Goal: Task Accomplishment & Management: Manage account settings

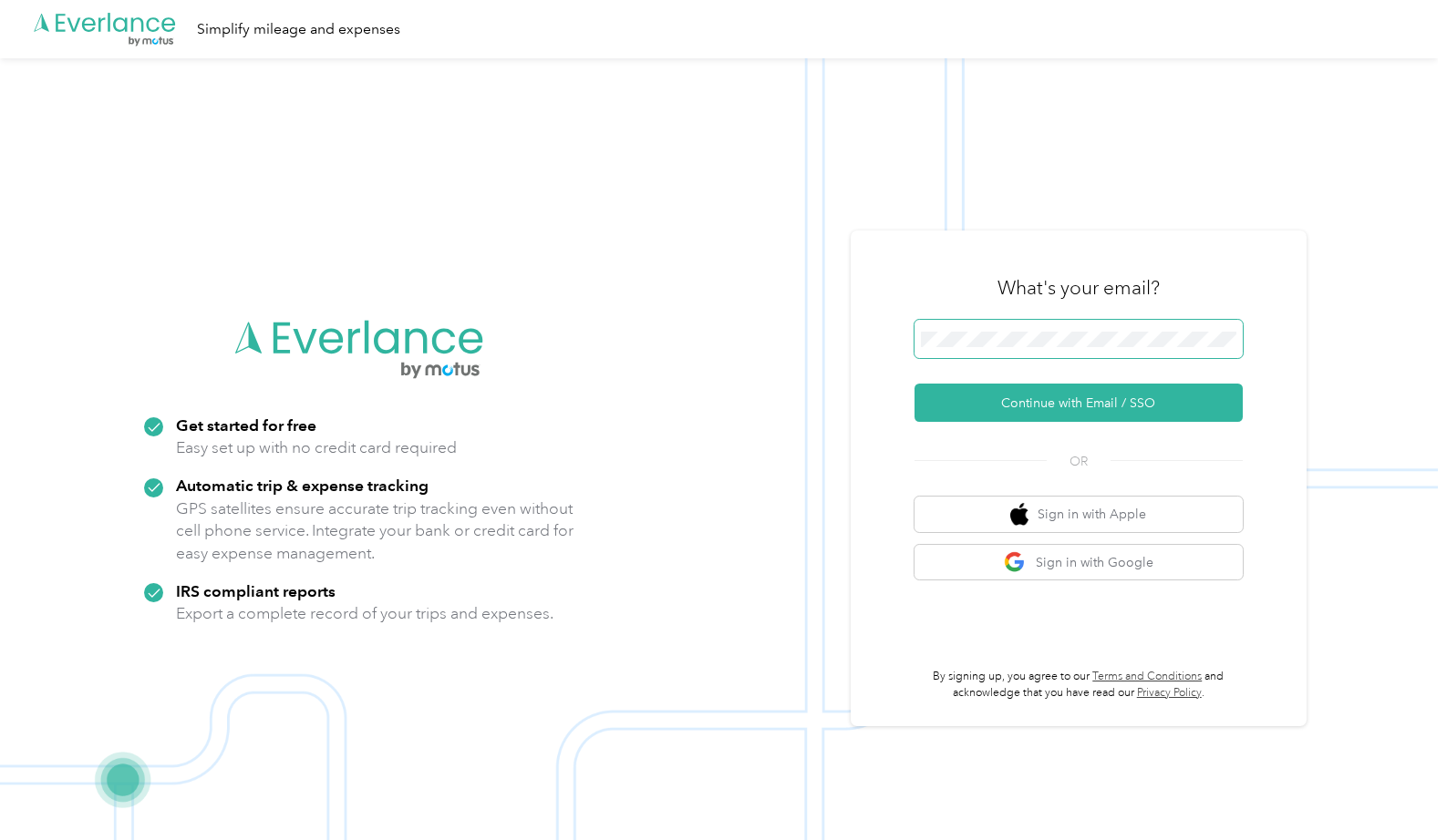
click at [915, 384] on button "Continue with Email / SSO" at bounding box center [1078, 403] width 328 height 38
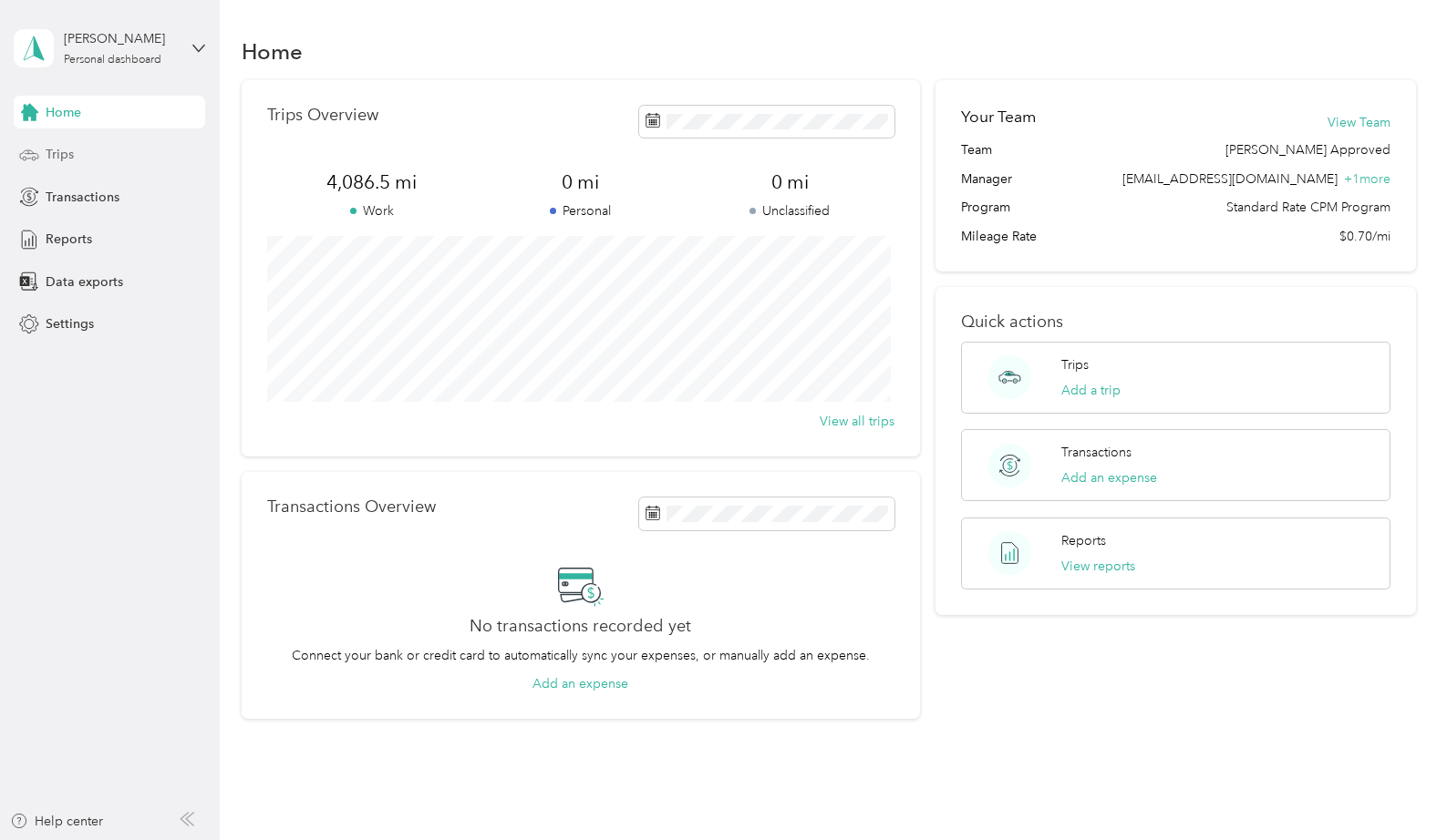
click at [116, 156] on div "Trips" at bounding box center [110, 155] width 192 height 33
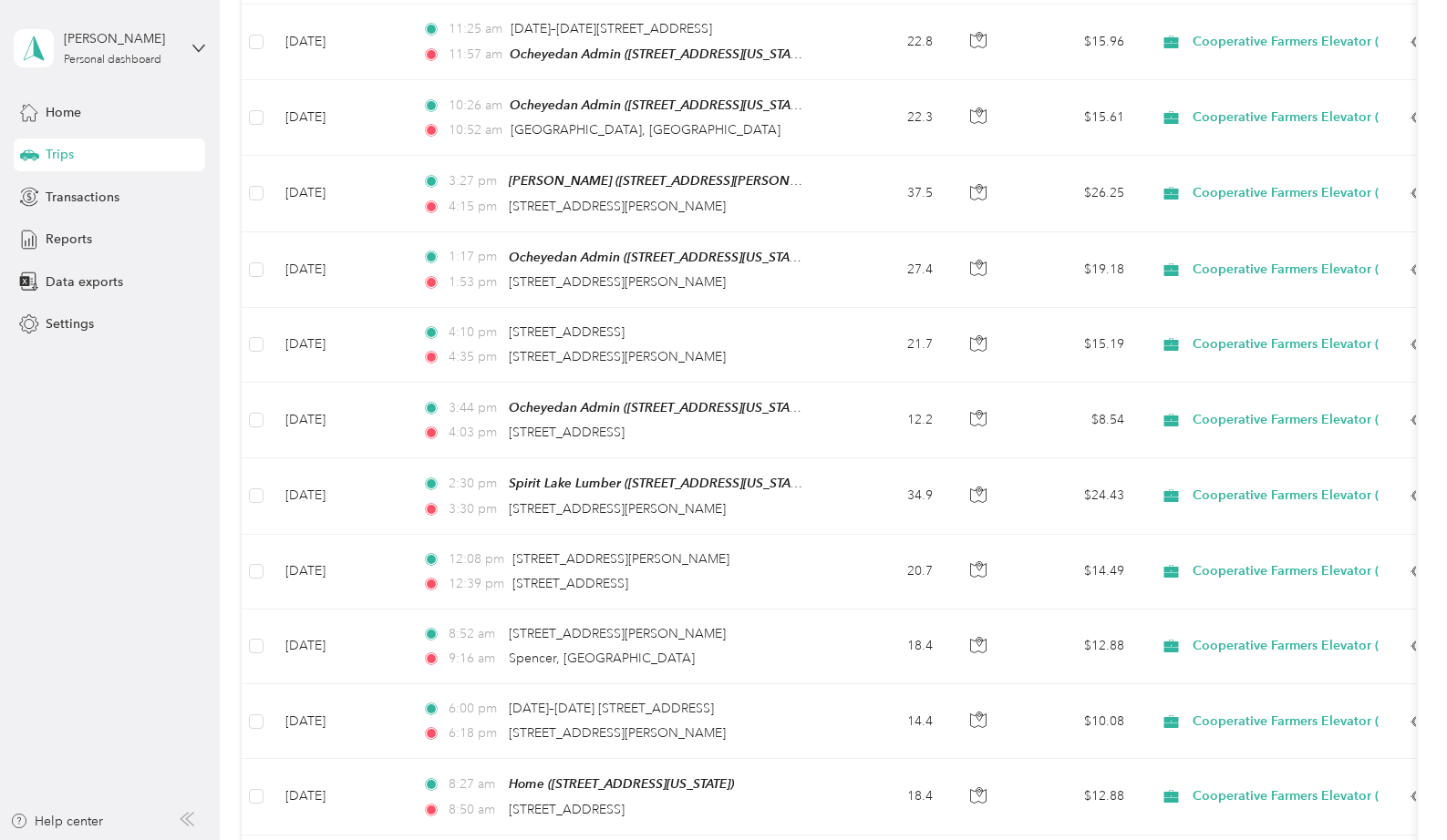
scroll to position [532, 0]
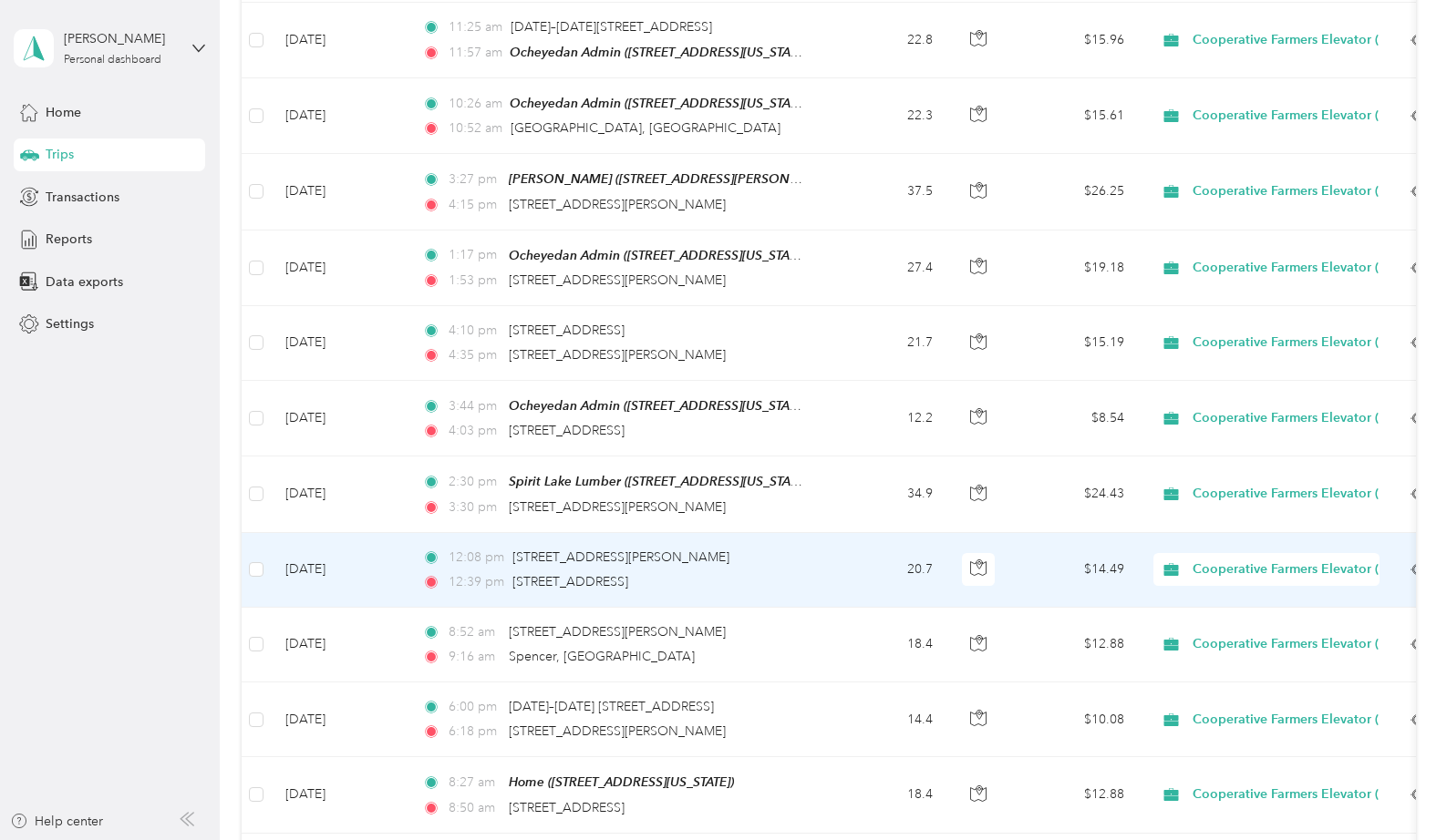
click at [640, 562] on div "12:08 pm [STREET_ADDRESS] 12:39 pm [STREET_ADDRESS]" at bounding box center [613, 570] width 383 height 45
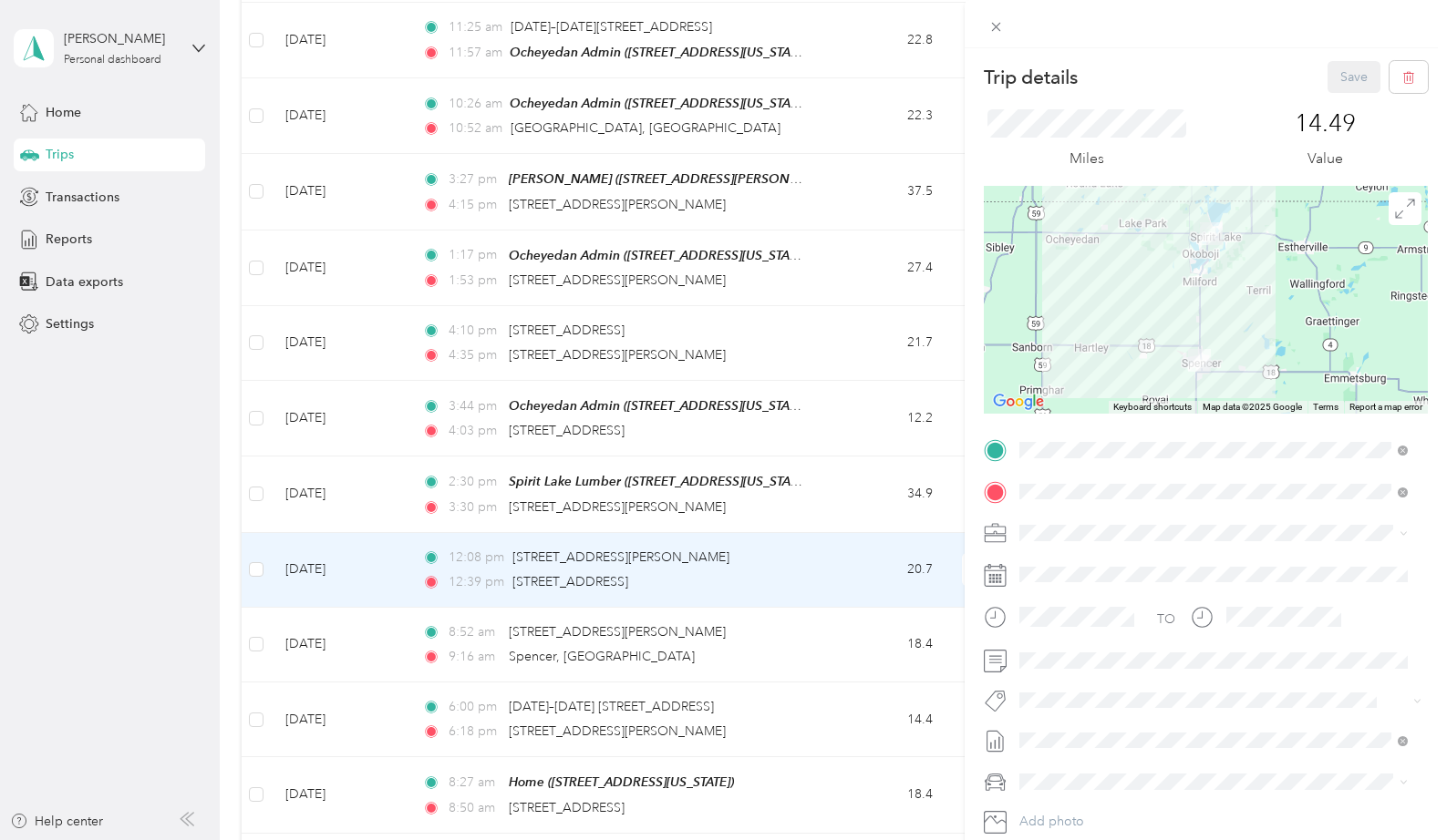
click at [626, 639] on div "Trip details Save This trip cannot be edited because it is either under review,…" at bounding box center [723, 420] width 1447 height 840
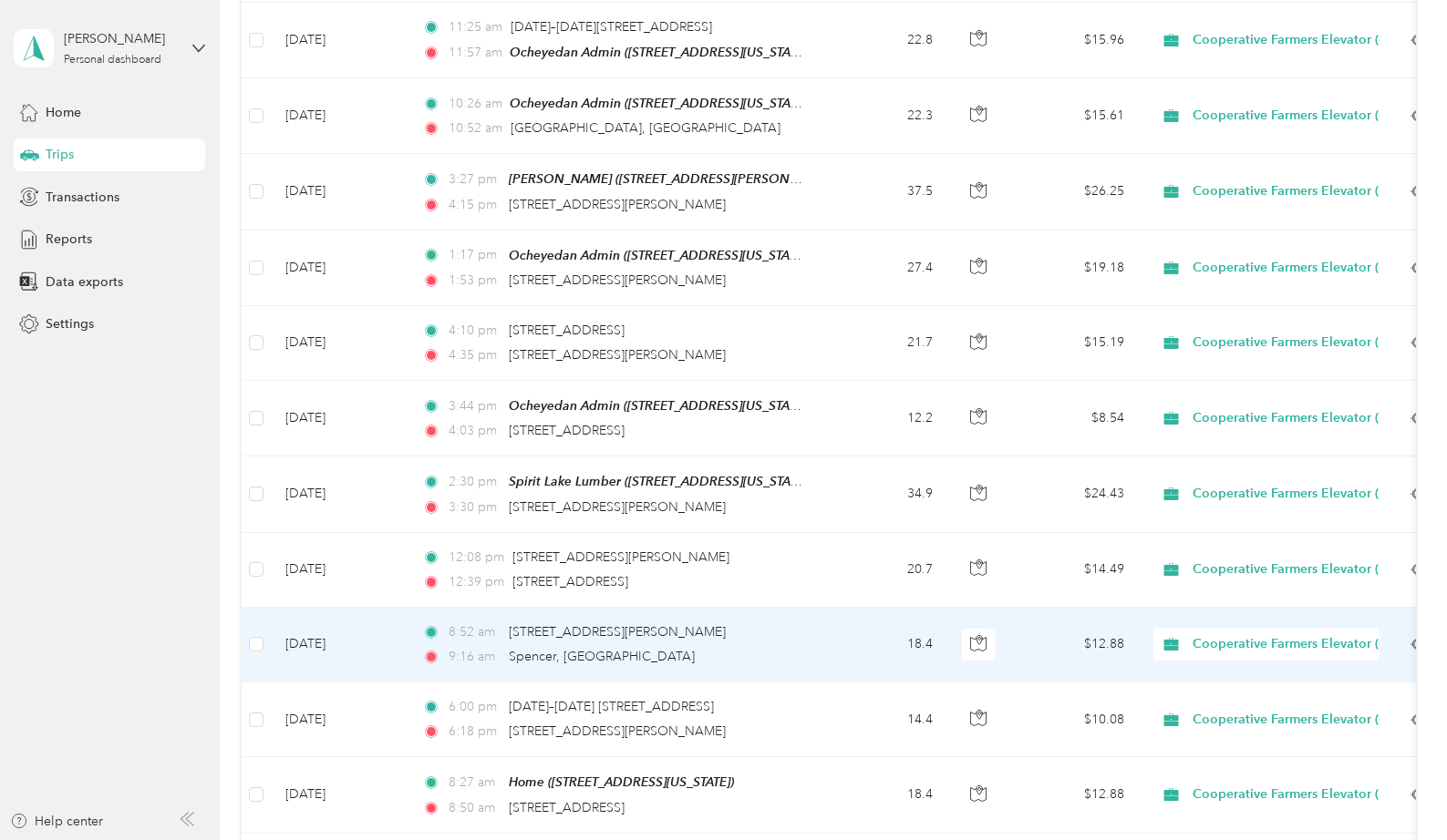
click at [626, 639] on div "8:52 am [STREET_ADDRESS][PERSON_NAME] 9:16 am Spencer, [GEOGRAPHIC_DATA]" at bounding box center [613, 645] width 383 height 45
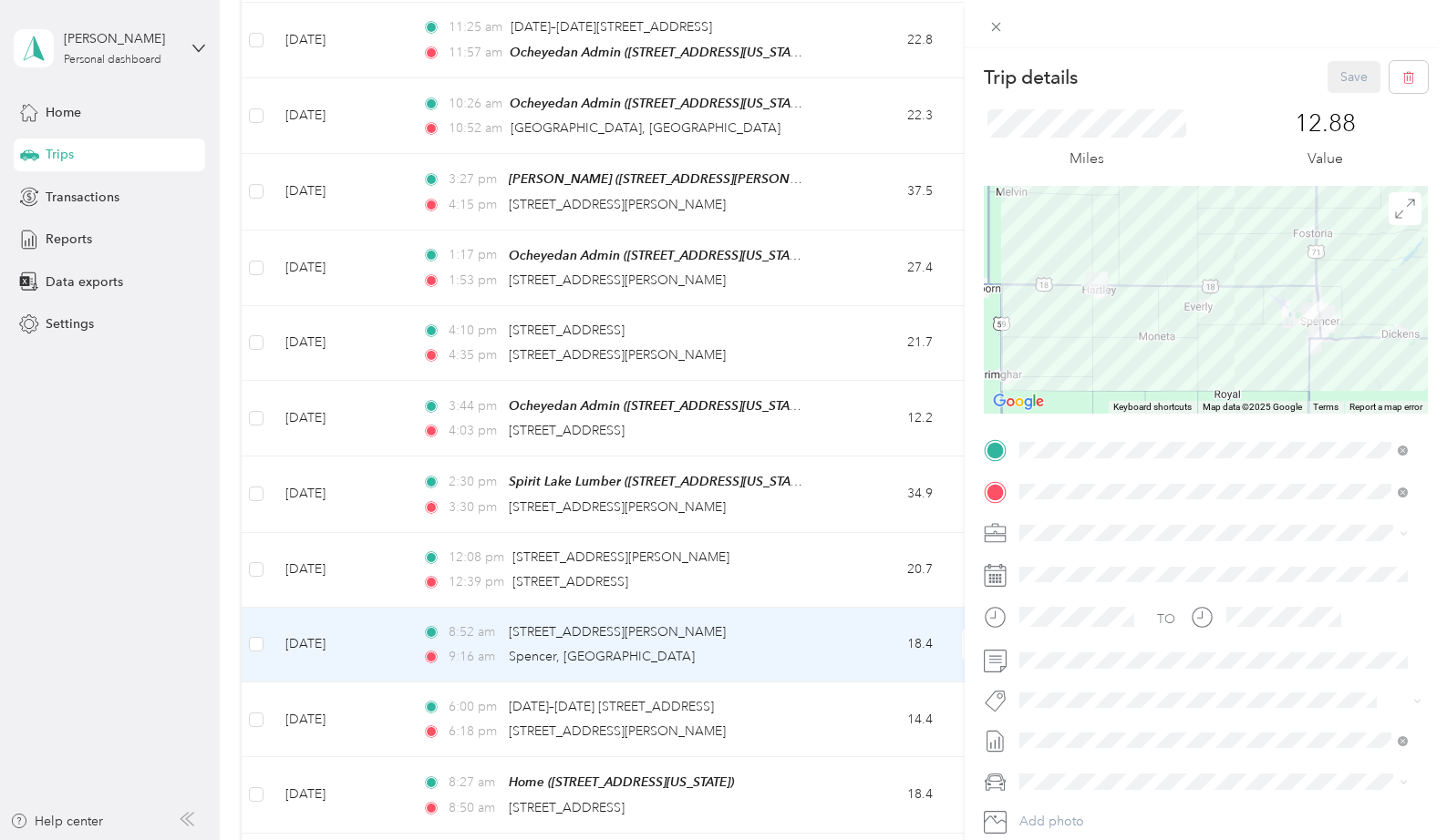
click at [663, 706] on div "Trip details Save This trip cannot be edited because it is either under review,…" at bounding box center [723, 420] width 1447 height 840
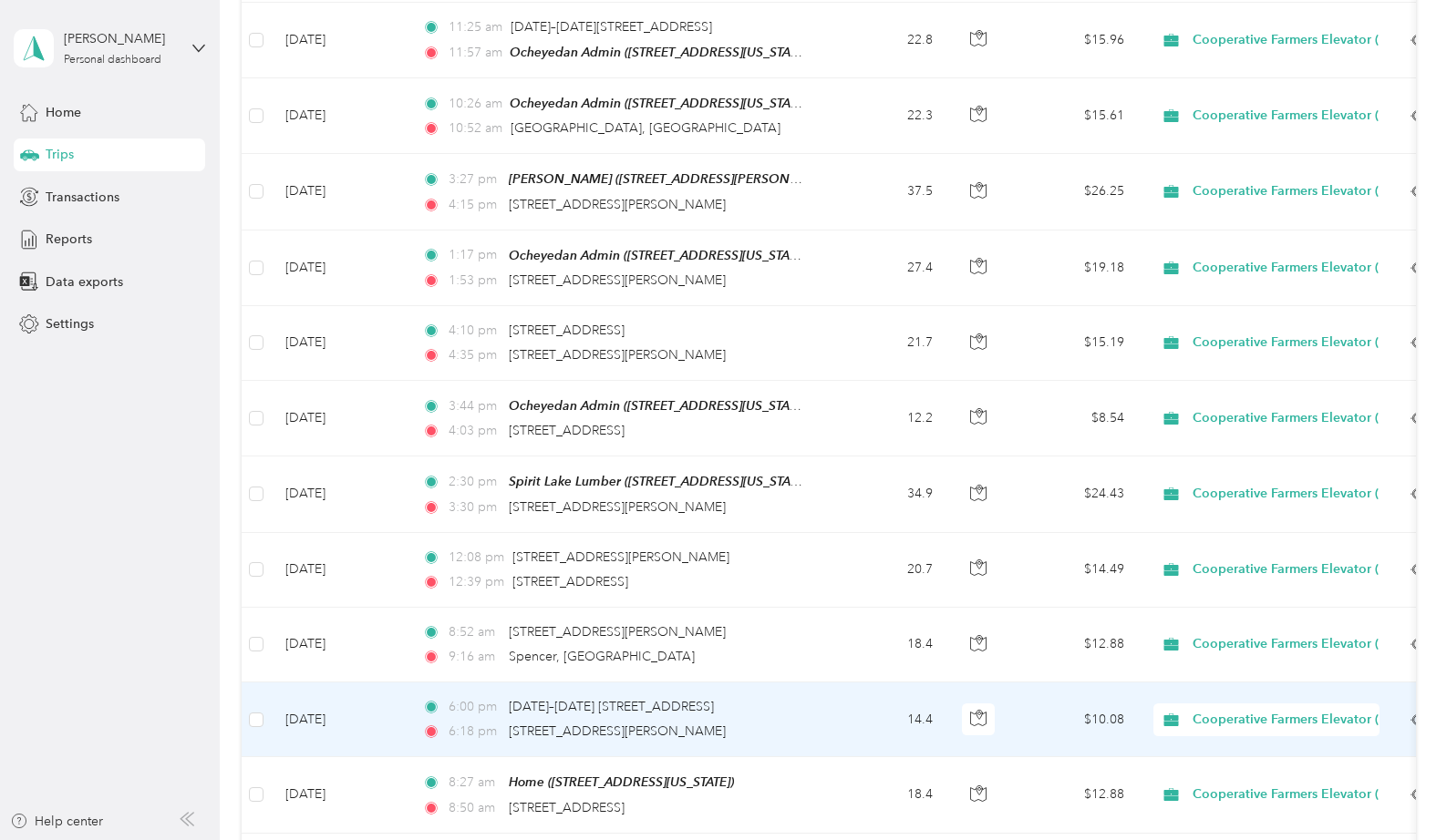
click at [759, 722] on div "6:18 pm [STREET_ADDRESS][PERSON_NAME]" at bounding box center [613, 731] width 383 height 20
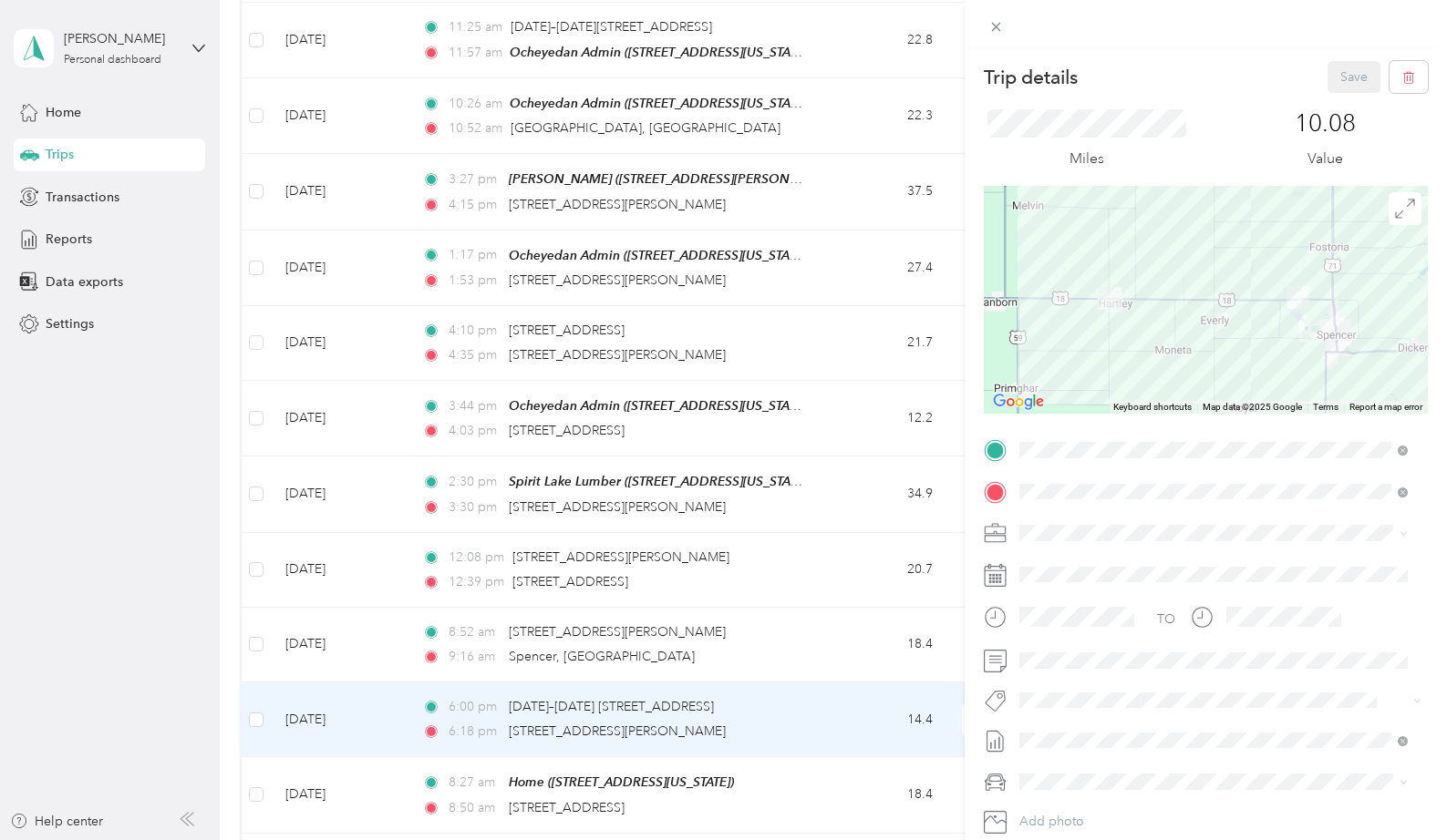
click at [793, 699] on div "Trip details Save This trip cannot be edited because it is either under review,…" at bounding box center [723, 420] width 1447 height 840
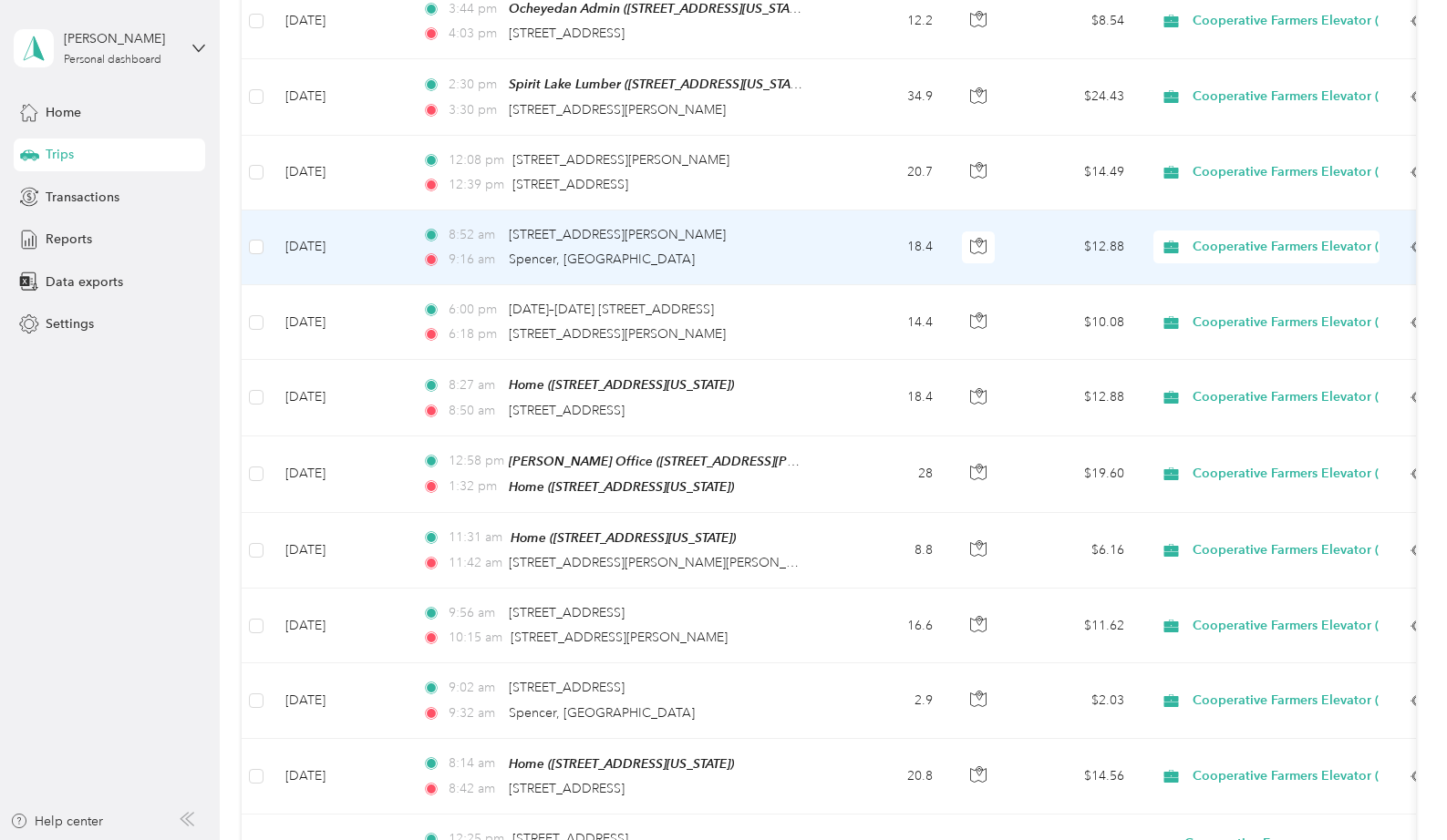
scroll to position [929, 0]
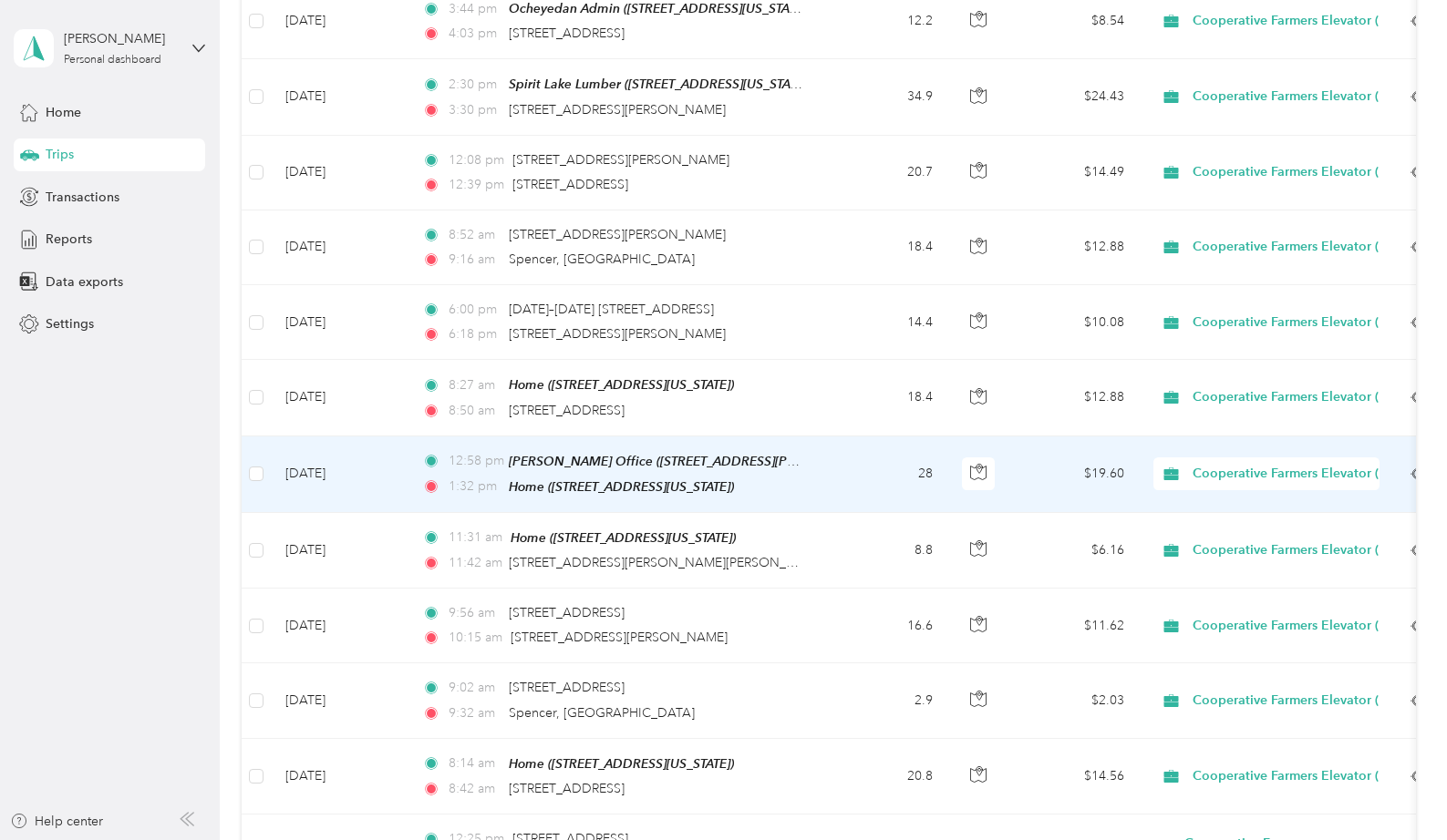
click at [478, 477] on span "1:32 pm" at bounding box center [474, 486] width 52 height 20
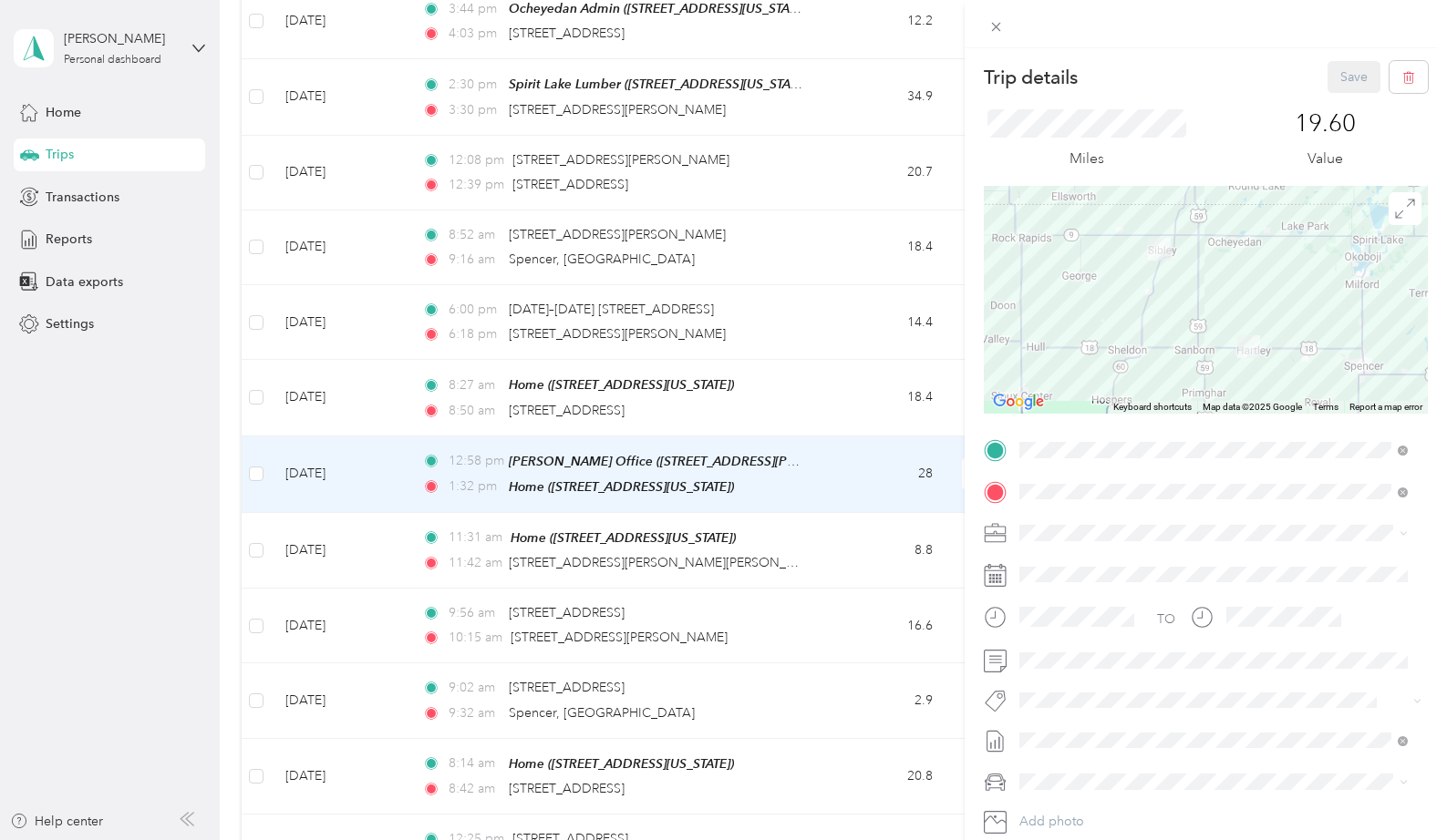
click at [859, 468] on div "Trip details Save This trip cannot be edited because it is either under review,…" at bounding box center [723, 420] width 1447 height 840
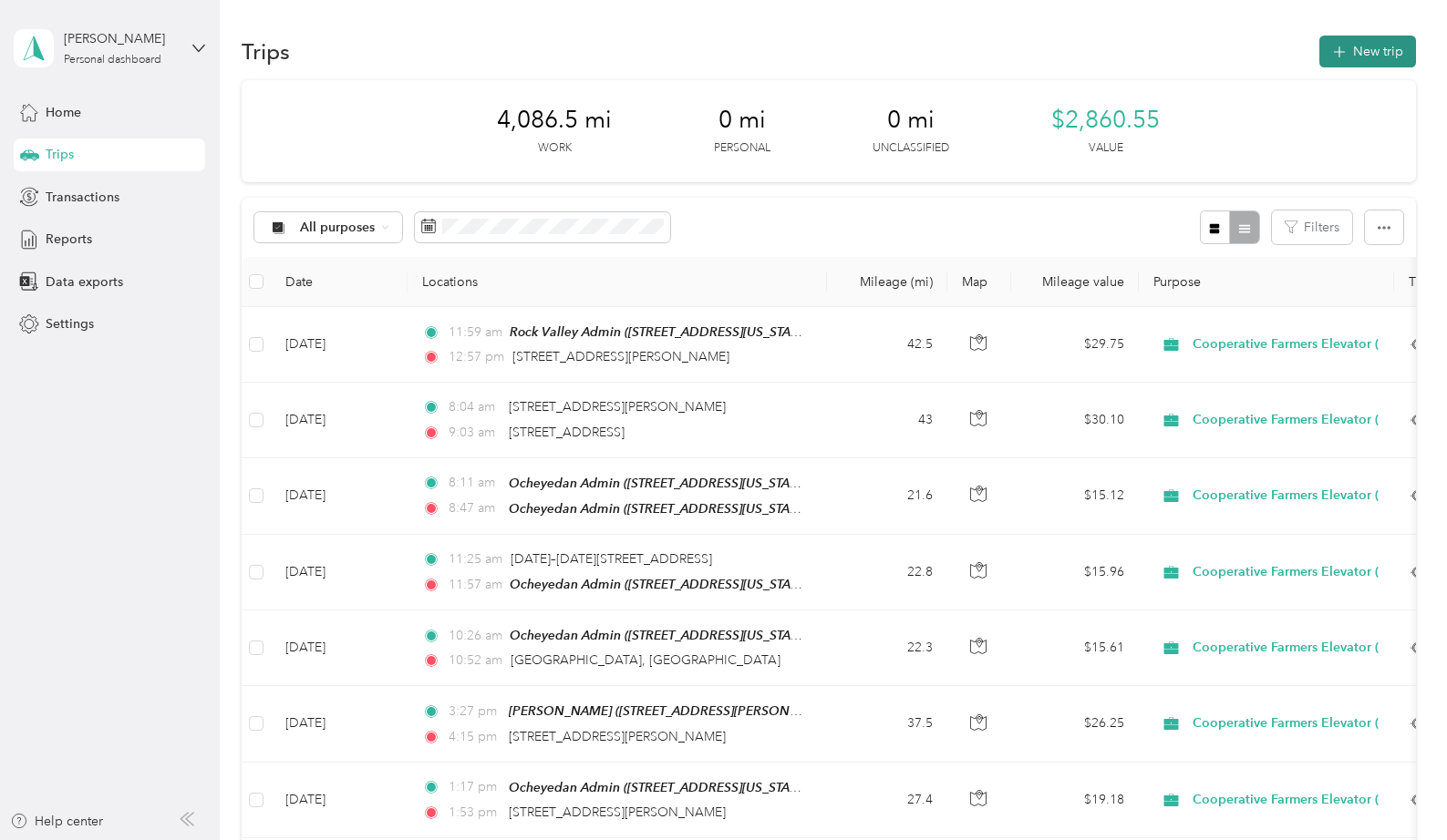
click at [1364, 55] on button "New trip" at bounding box center [1367, 52] width 97 height 32
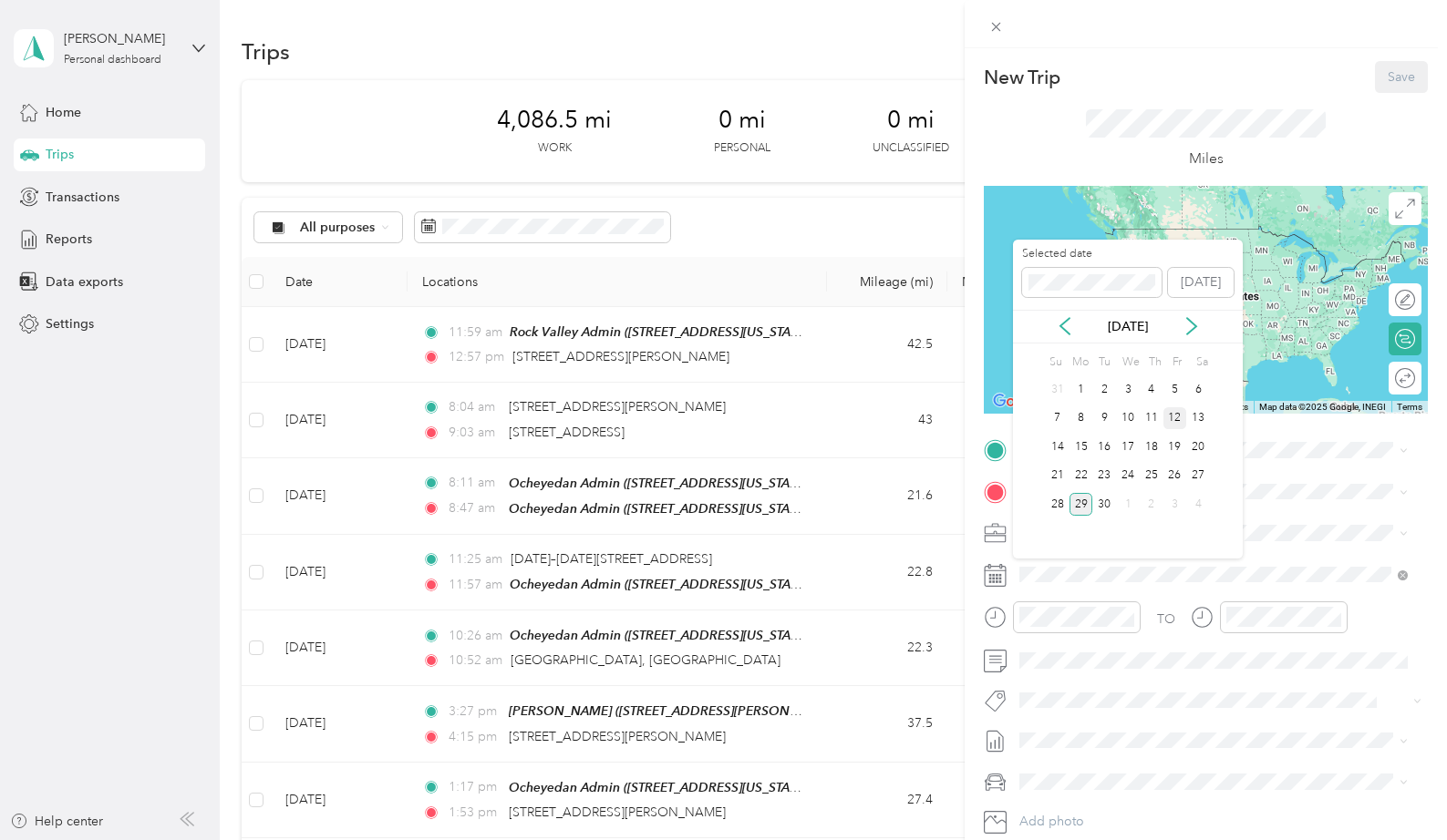
click at [1178, 420] on div "12" at bounding box center [1175, 419] width 23 height 23
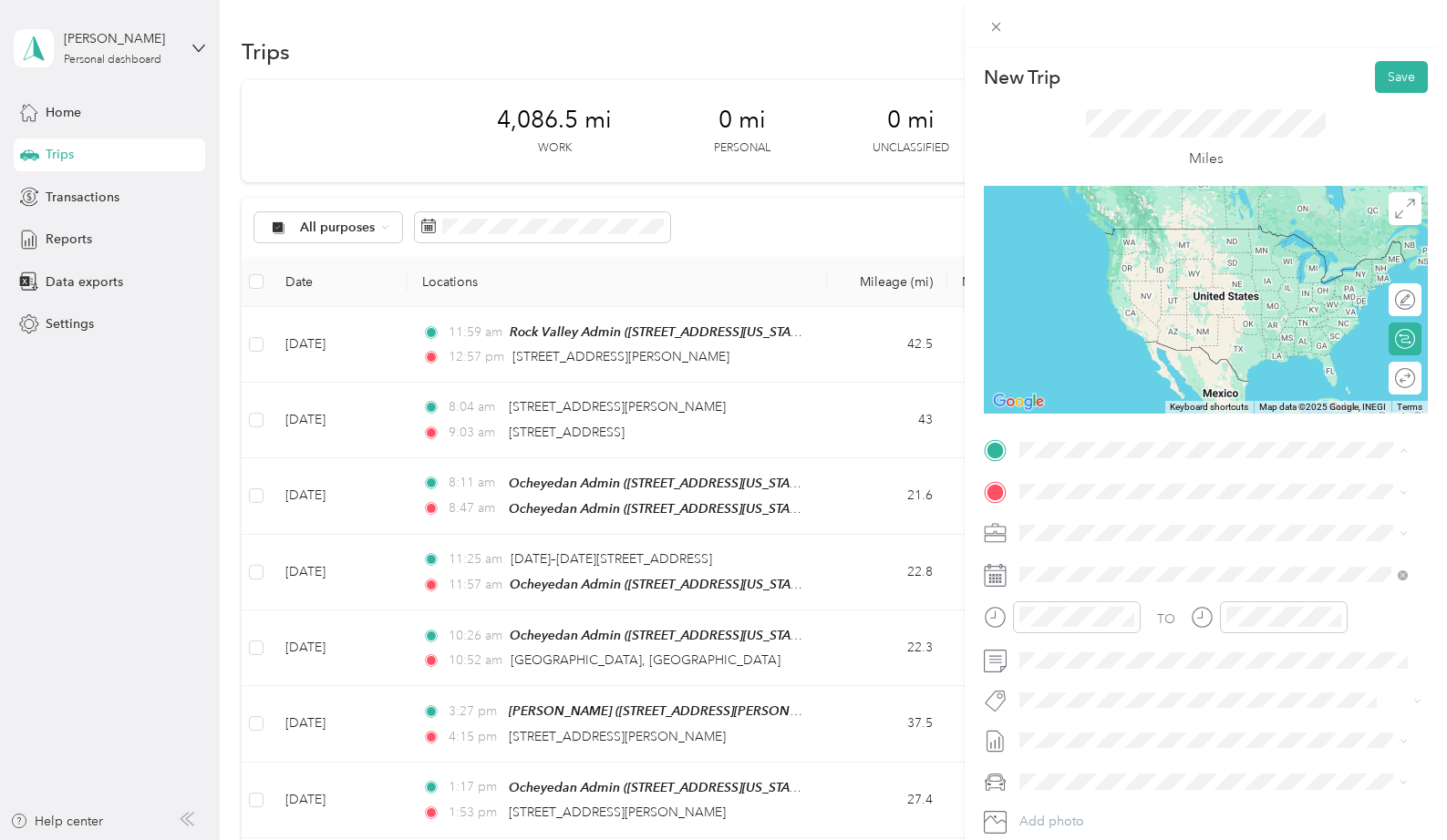
click at [1160, 545] on span "[STREET_ADDRESS][US_STATE]" at bounding box center [1145, 549] width 182 height 16
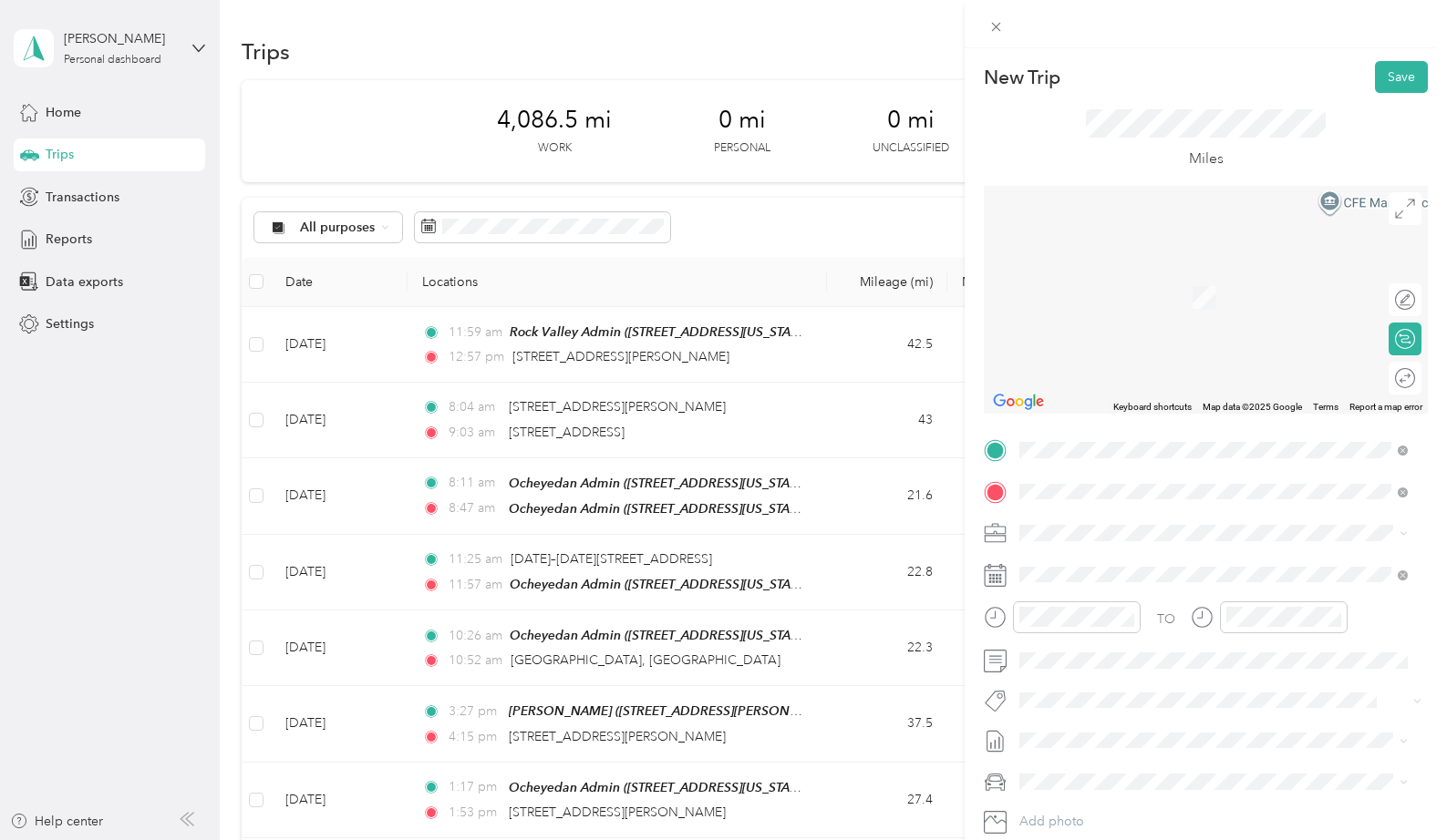
click at [1157, 573] on div "TEAM [PERSON_NAME] Office [STREET_ADDRESS][PERSON_NAME][US_STATE]" at bounding box center [1195, 578] width 284 height 45
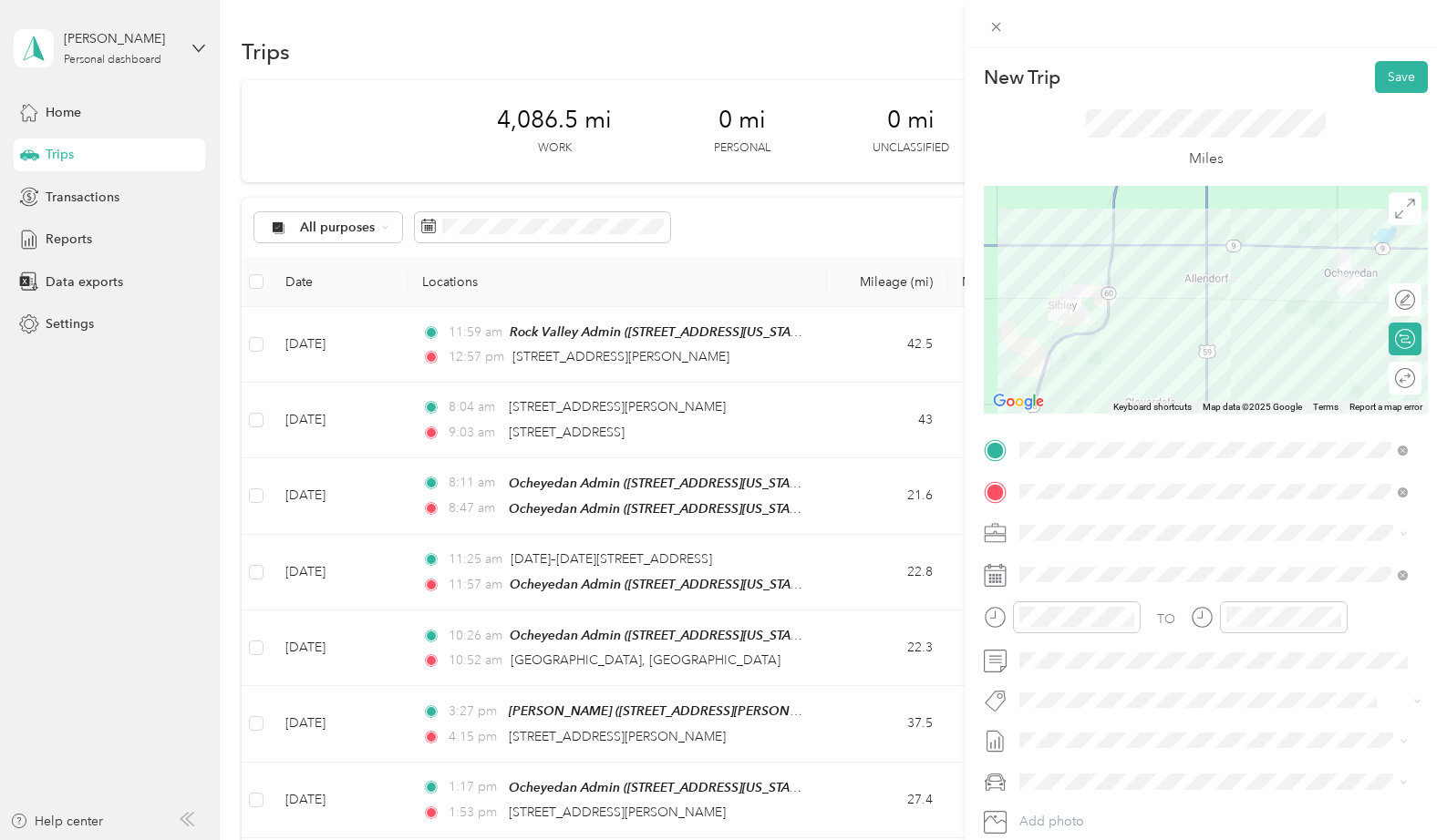
click at [1137, 298] on div at bounding box center [1206, 299] width 444 height 228
click at [1087, 403] on div "15" at bounding box center [1090, 405] width 44 height 25
click at [1392, 77] on button "Save" at bounding box center [1401, 77] width 53 height 32
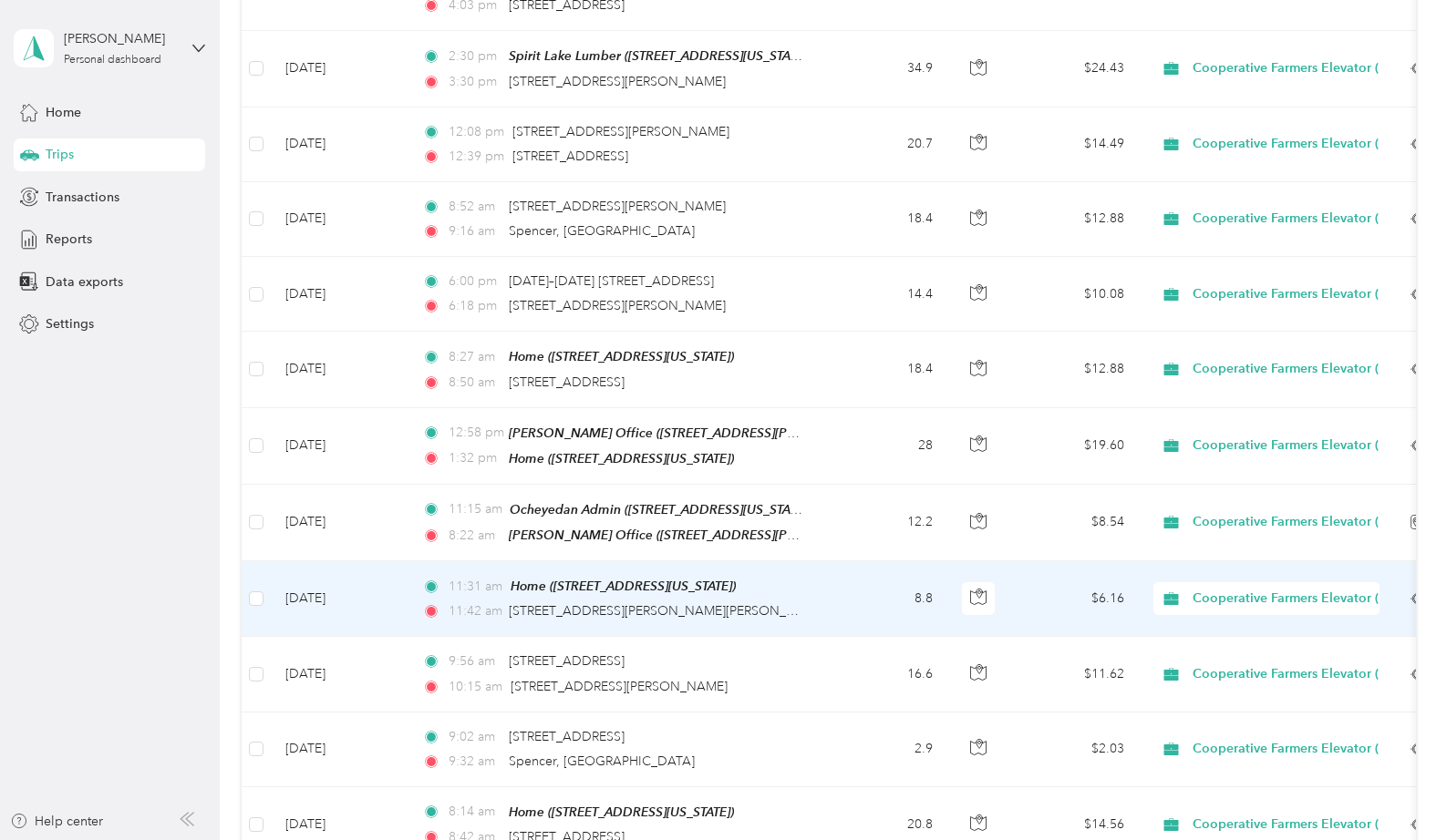
scroll to position [0, 0]
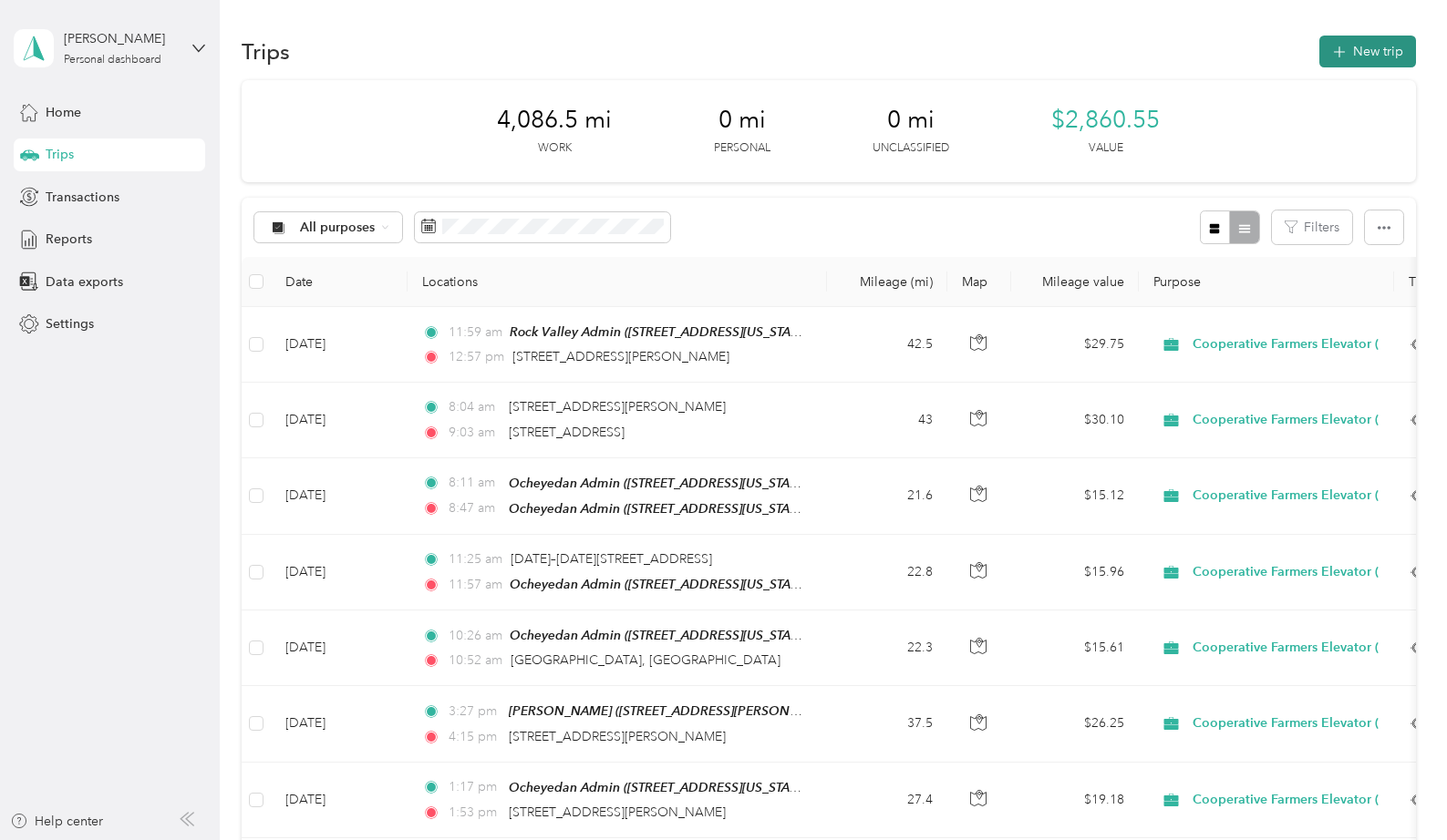
click at [1379, 59] on button "New trip" at bounding box center [1367, 52] width 97 height 32
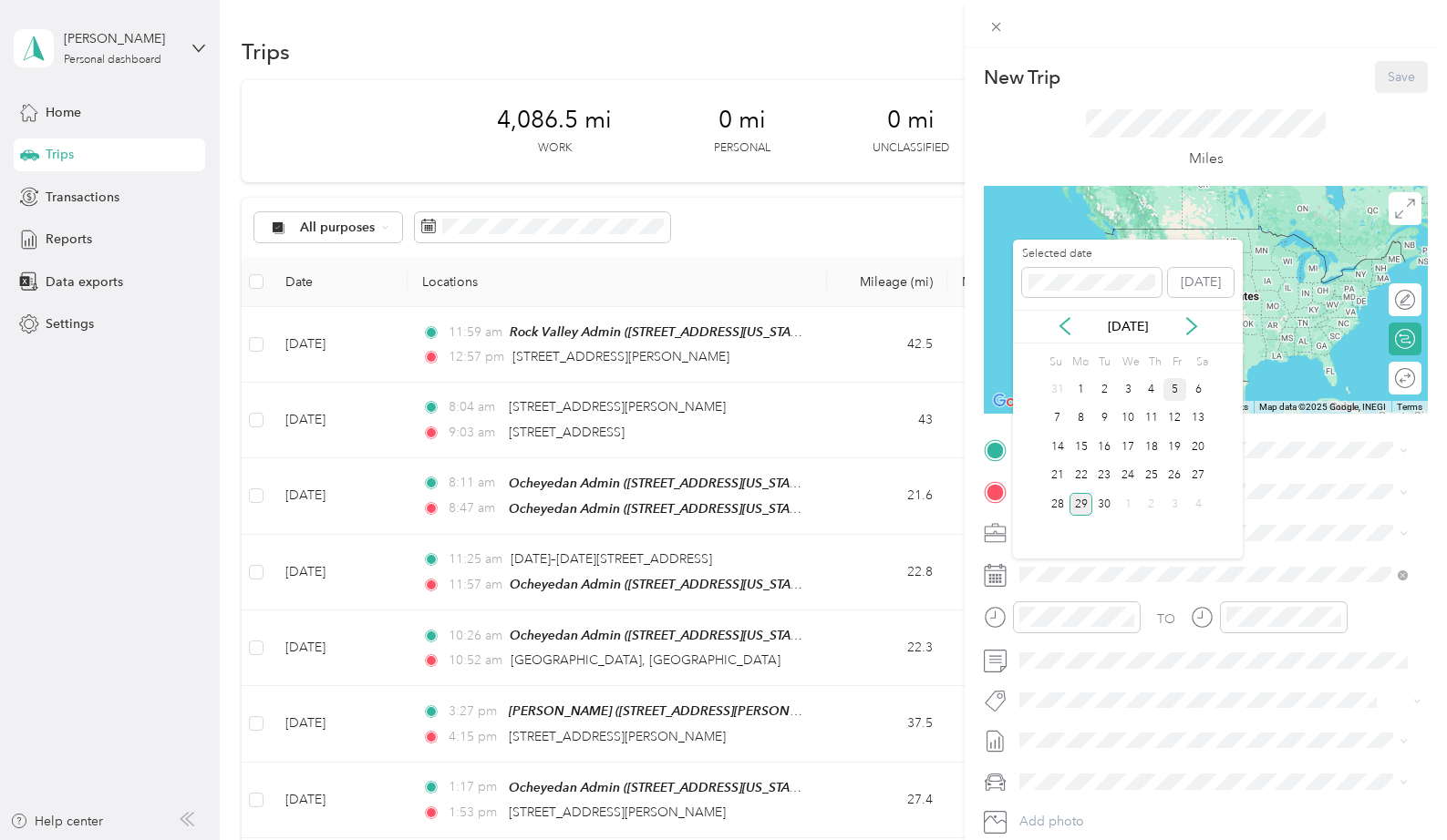
click at [1174, 390] on div "5" at bounding box center [1175, 389] width 23 height 23
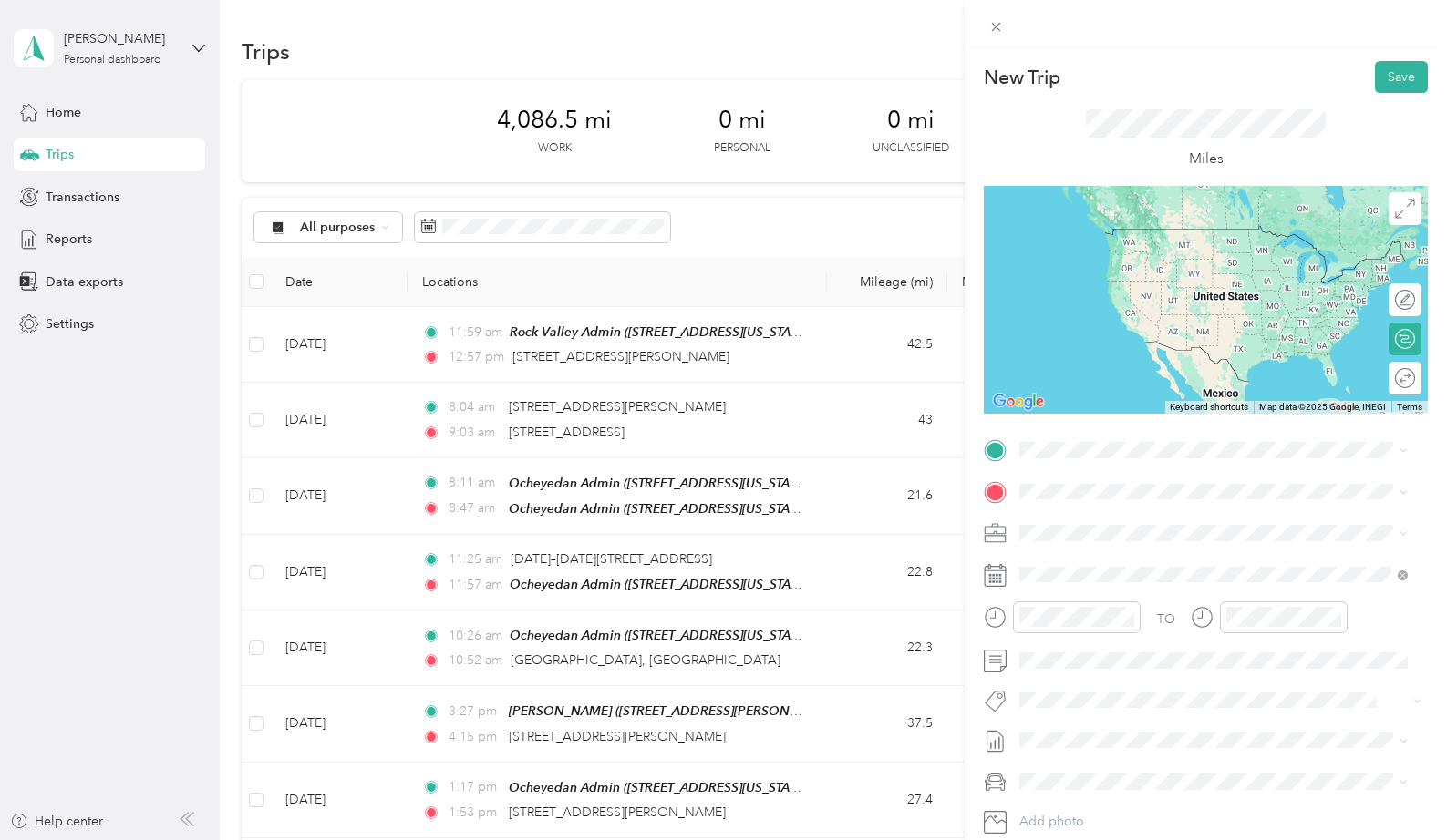
click at [1128, 527] on span "[PERSON_NAME] [US_STATE], [GEOGRAPHIC_DATA]" at bounding box center [1156, 523] width 205 height 32
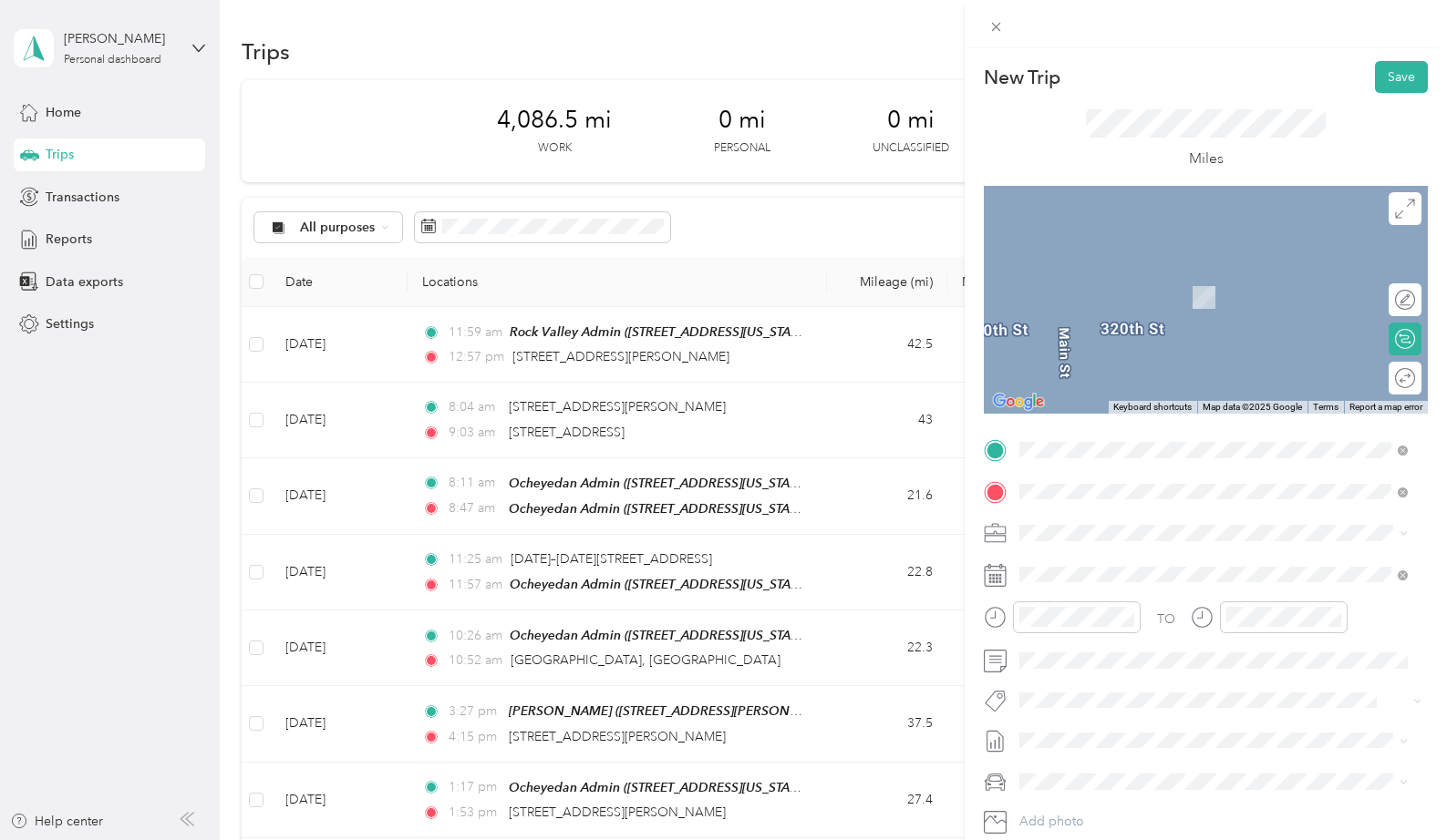
click at [1133, 713] on span "[STREET_ADDRESS][PERSON_NAME][US_STATE]" at bounding box center [1195, 706] width 284 height 16
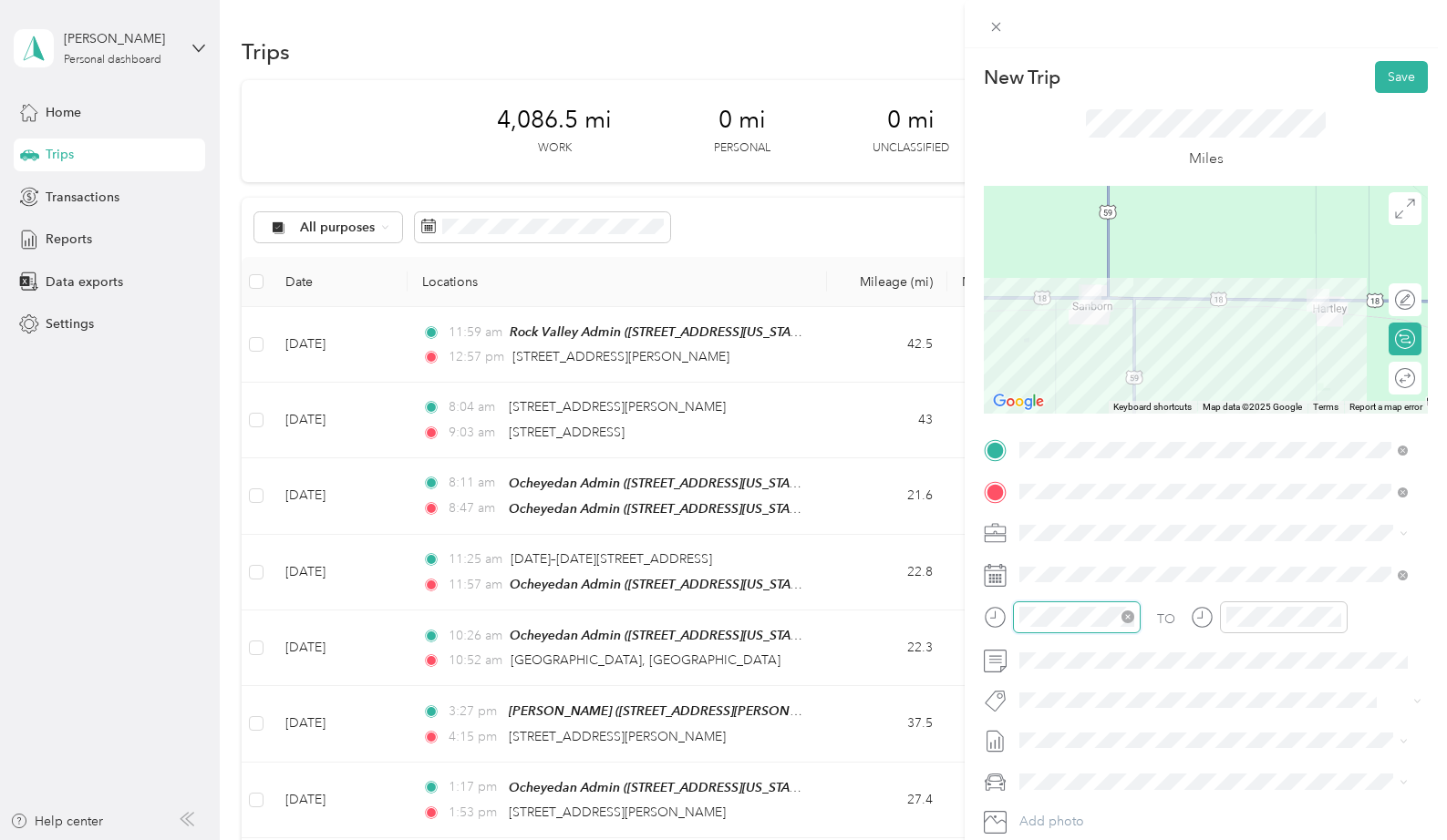
click at [1013, 613] on div at bounding box center [1077, 618] width 128 height 32
click at [1089, 524] on div "30" at bounding box center [1090, 527] width 44 height 25
click at [1143, 405] on div "PM" at bounding box center [1141, 400] width 44 height 25
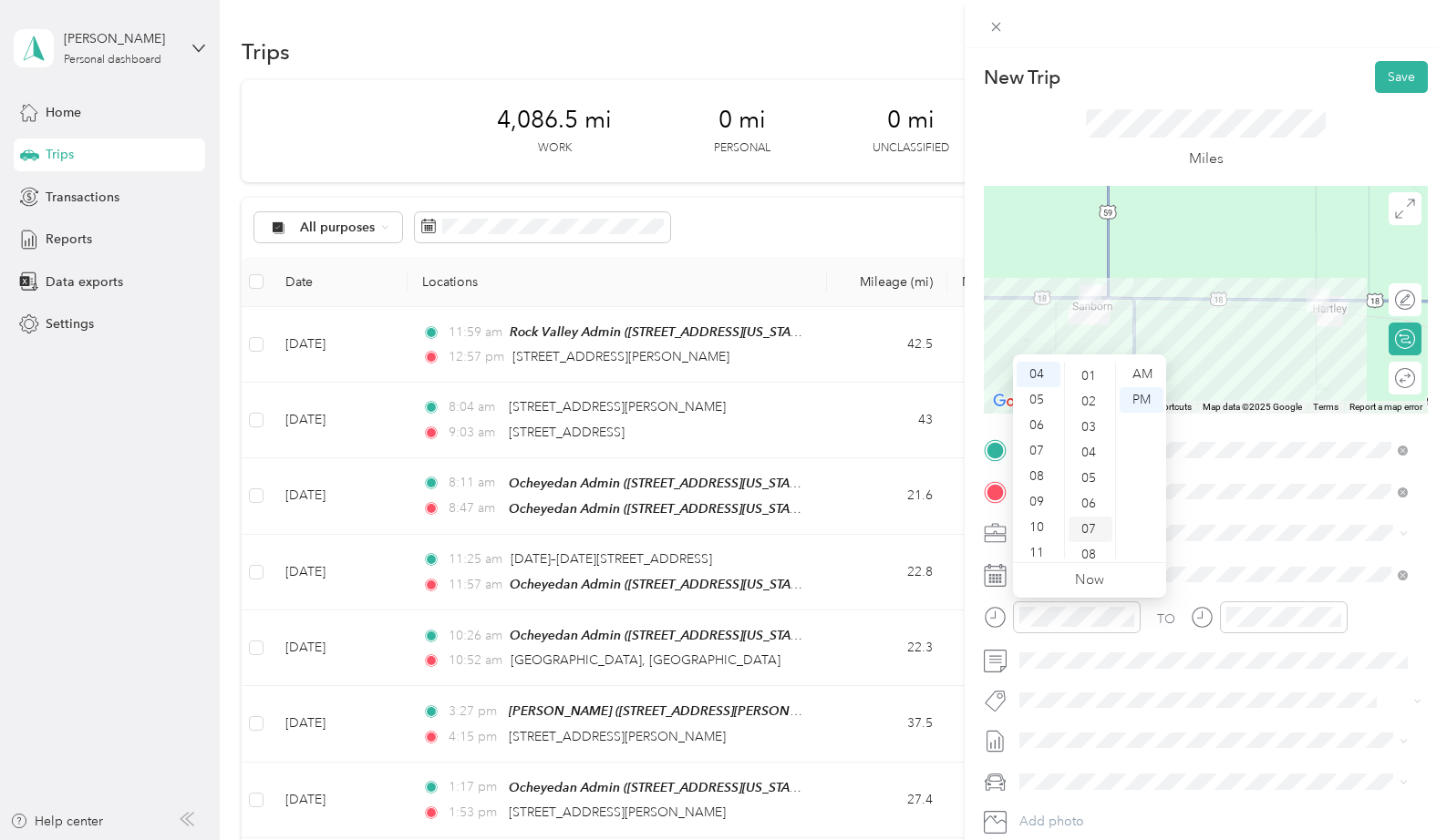
scroll to position [0, 0]
click at [1091, 370] on div "00" at bounding box center [1090, 374] width 44 height 25
click at [1385, 72] on button "Save" at bounding box center [1401, 77] width 53 height 32
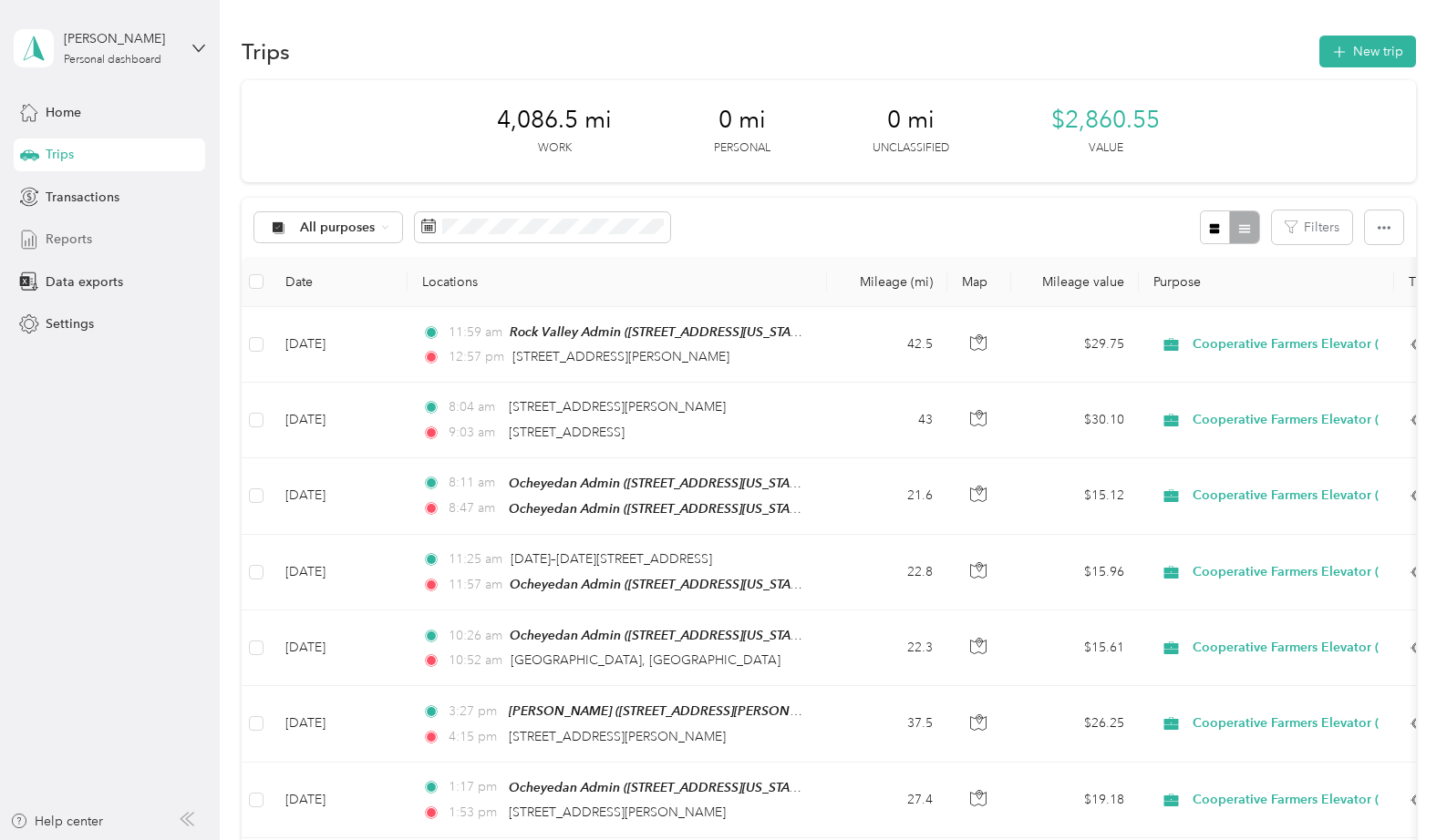
click at [75, 247] on span "Reports" at bounding box center [69, 239] width 47 height 19
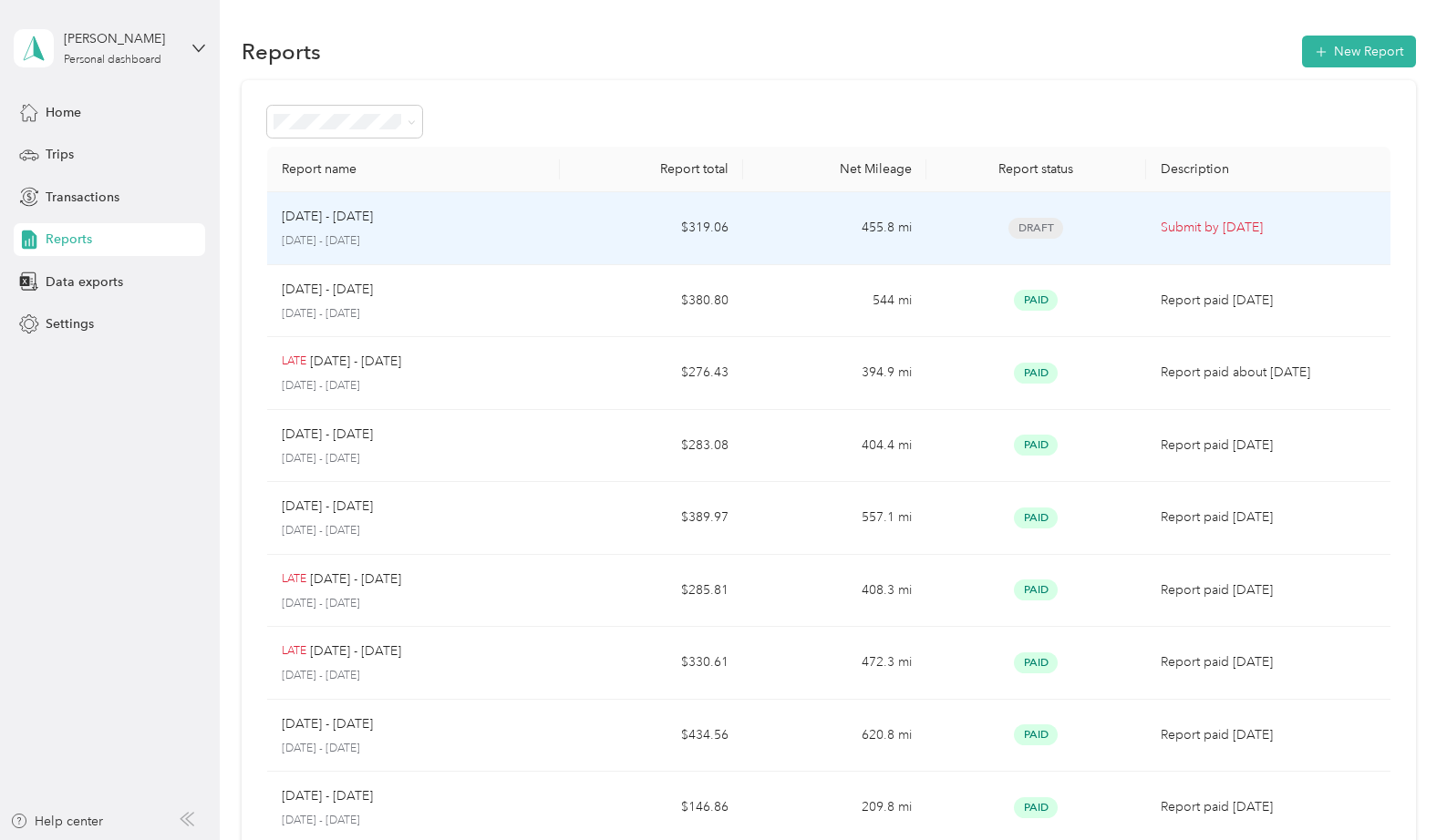
click at [485, 228] on div "[DATE] - [DATE] [DATE] - [DATE]" at bounding box center [413, 228] width 264 height 43
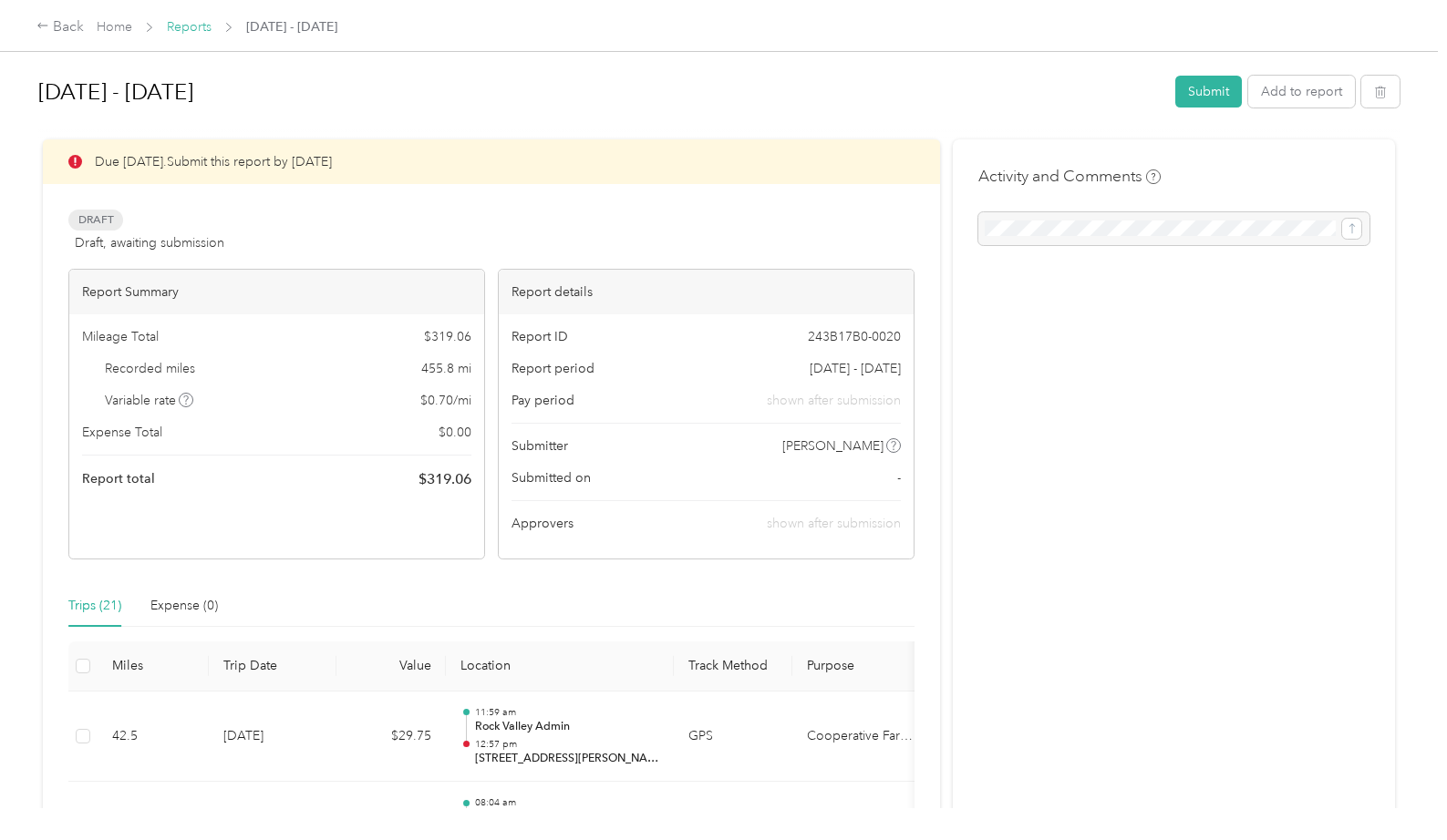
click at [200, 23] on link "Reports" at bounding box center [190, 26] width 45 height 16
